Goal: Task Accomplishment & Management: Use online tool/utility

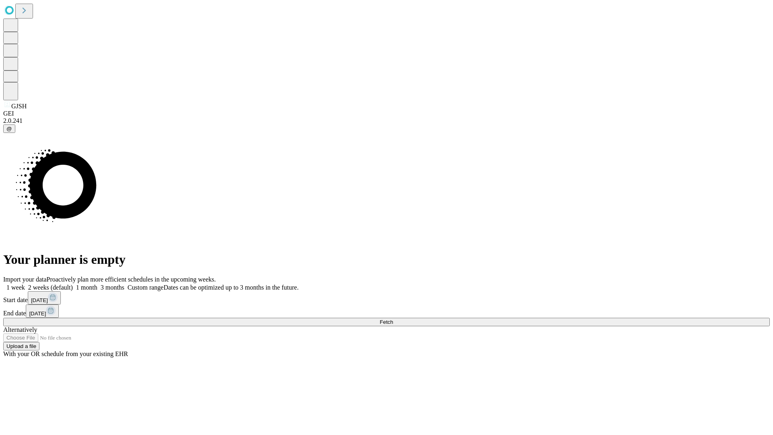
click at [393, 319] on span "Fetch" at bounding box center [385, 322] width 13 height 6
